Goal: Navigation & Orientation: Go to known website

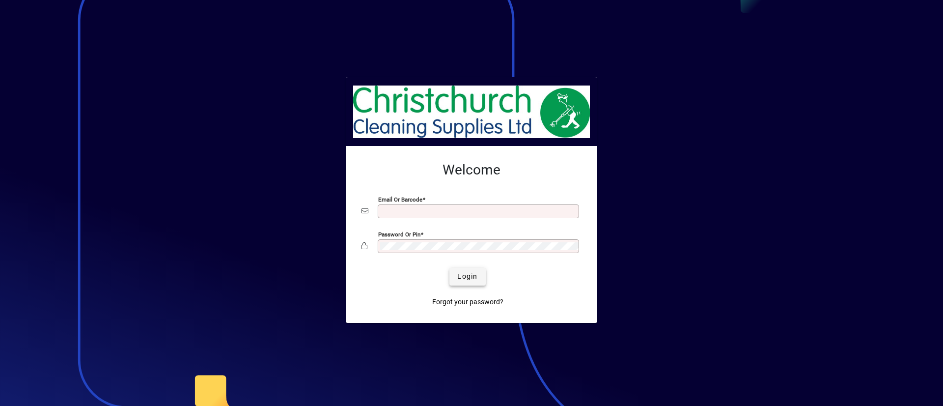
type input "**********"
click at [463, 277] on span "Login" at bounding box center [467, 276] width 20 height 10
